Goal: Information Seeking & Learning: Learn about a topic

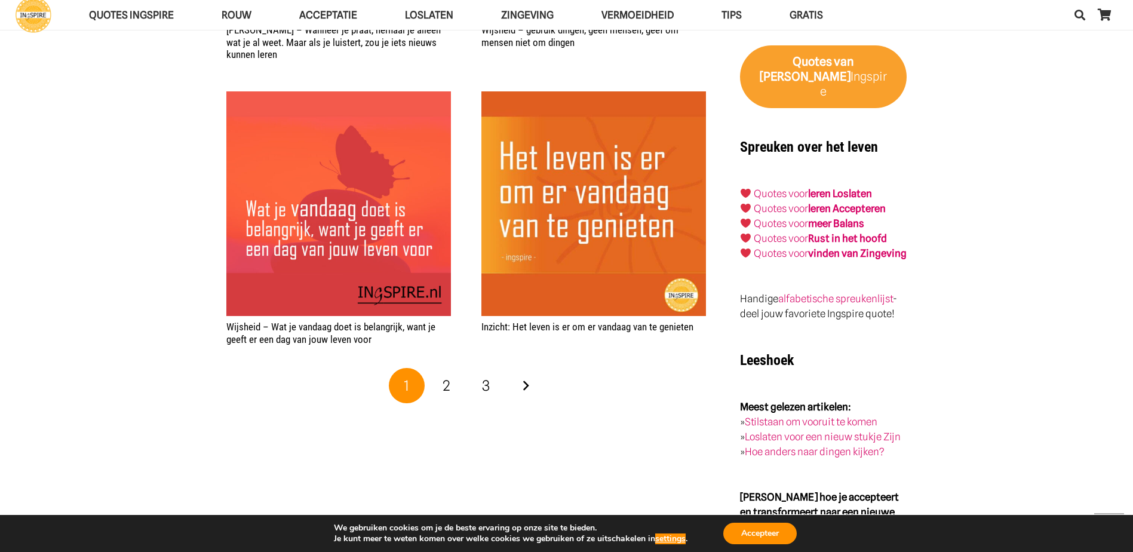
scroll to position [1553, 0]
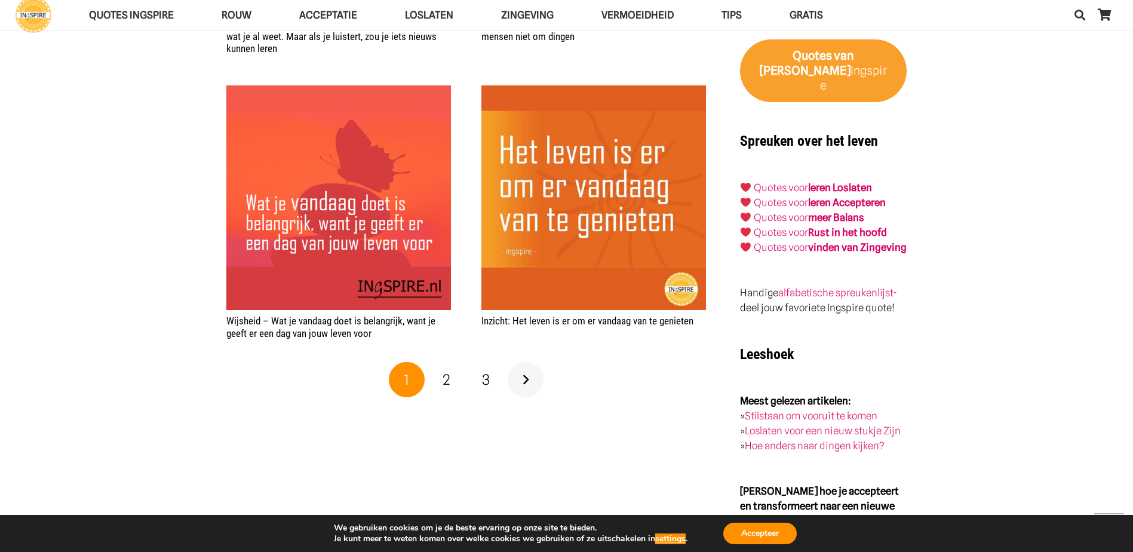
click at [527, 374] on link "Volgende" at bounding box center [526, 380] width 36 height 36
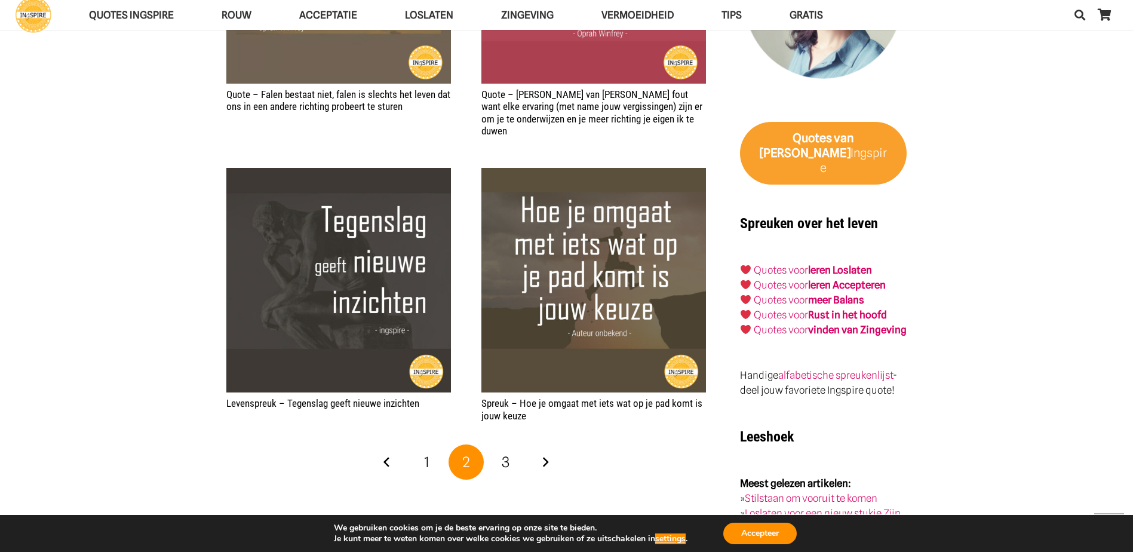
scroll to position [1553, 0]
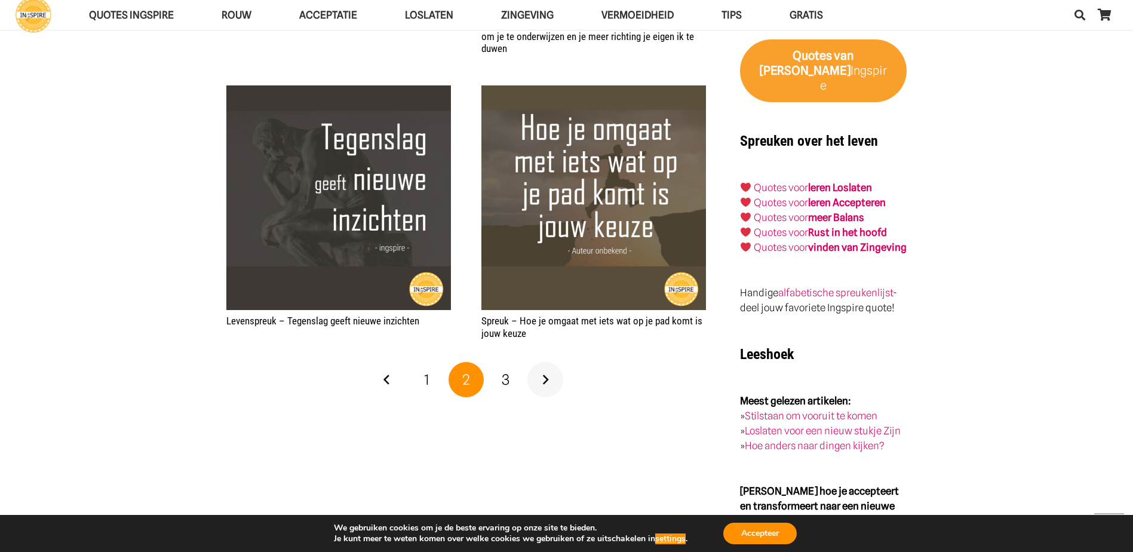
click at [541, 364] on link "Volgende" at bounding box center [545, 380] width 36 height 36
